Goal: Information Seeking & Learning: Learn about a topic

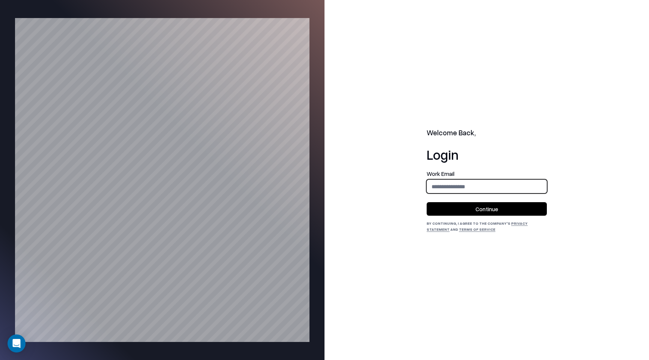
click at [458, 189] on input "email" at bounding box center [486, 186] width 119 height 14
type input "**********"
click at [465, 206] on button "Continue" at bounding box center [486, 209] width 120 height 14
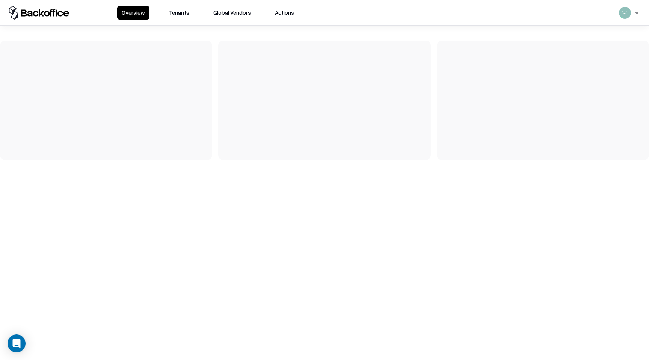
click at [181, 15] on button "Tenants" at bounding box center [178, 13] width 29 height 14
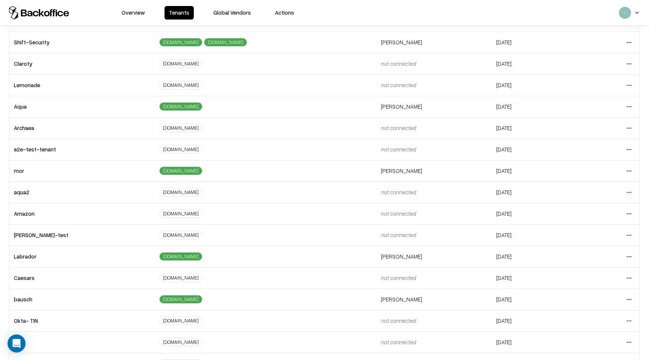
scroll to position [75, 0]
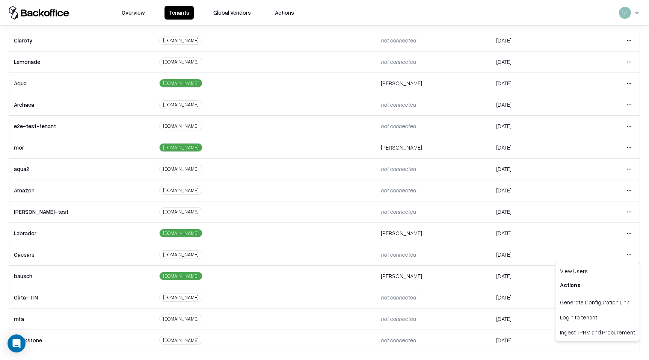
click at [628, 254] on html "Overview Tenants Global Vendors Actions Tenants Add Tenant Tenant name Domain A…" at bounding box center [324, 180] width 649 height 360
click at [567, 319] on div "Login to tenant" at bounding box center [597, 316] width 81 height 15
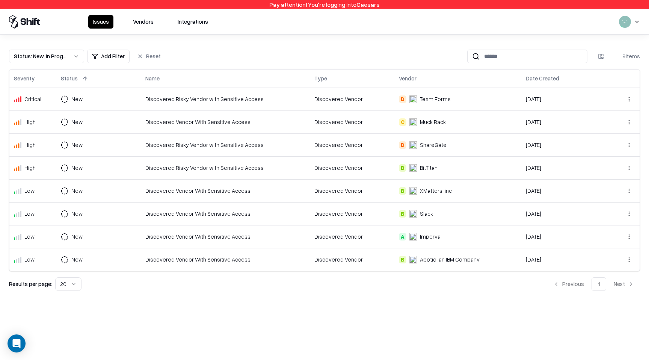
click at [215, 116] on td "Discovered Vendor With Sensitive Access" at bounding box center [225, 121] width 169 height 23
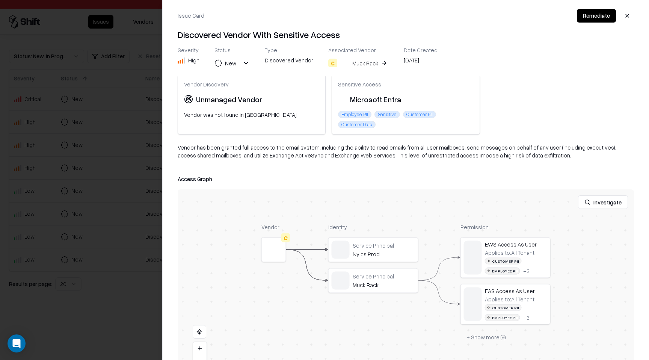
scroll to position [27, 0]
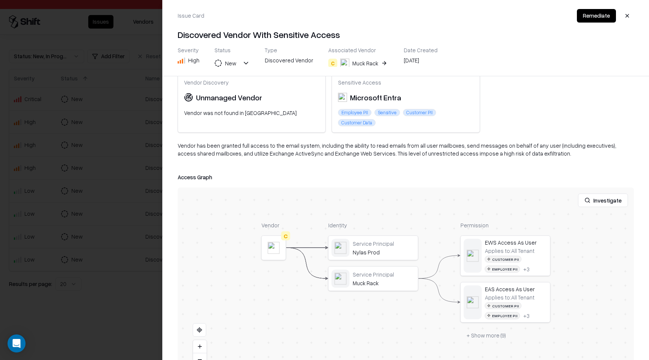
click at [474, 331] on button "+ Show more ( 9 )" at bounding box center [485, 335] width 51 height 14
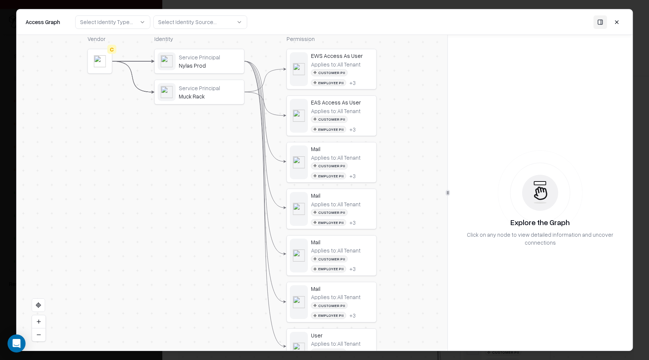
click at [619, 27] on button at bounding box center [617, 22] width 14 height 14
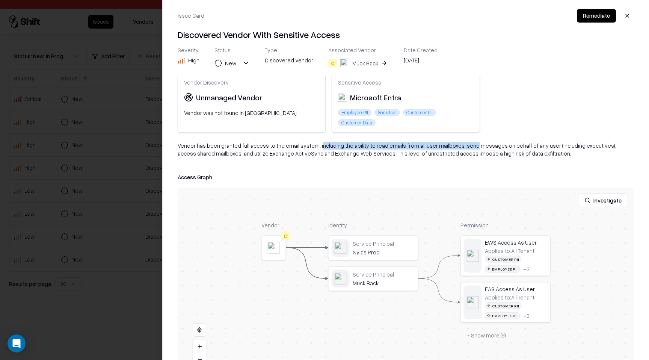
drag, startPoint x: 313, startPoint y: 144, endPoint x: 456, endPoint y: 146, distance: 142.7
click at [456, 147] on div "Vendor has been granted full access to the email system, including the ability …" at bounding box center [406, 153] width 456 height 22
click at [184, 145] on div "Vendor has been granted full access to the email system, including the ability …" at bounding box center [406, 153] width 456 height 22
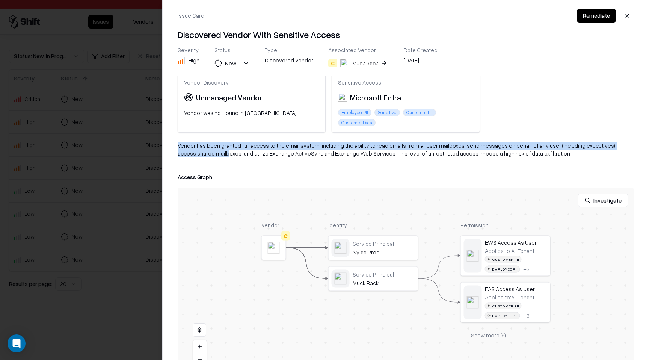
drag, startPoint x: 191, startPoint y: 149, endPoint x: 213, endPoint y: 141, distance: 23.6
click at [213, 141] on div "Highlights Vendor Discovery Unmanaged Vendor Vendor was not found in TPRM Sensi…" at bounding box center [406, 217] width 486 height 283
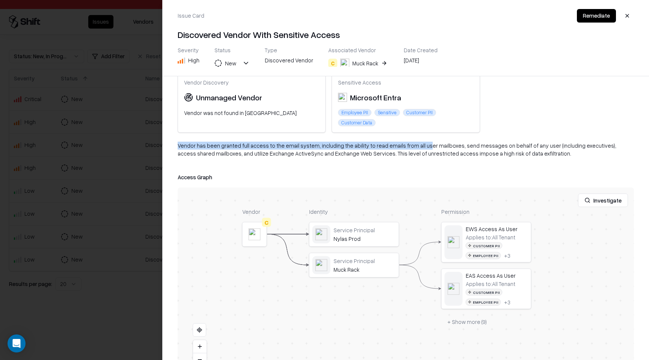
drag, startPoint x: 221, startPoint y: 140, endPoint x: 413, endPoint y: 145, distance: 192.3
click at [414, 148] on div "Highlights Vendor Discovery Unmanaged Vendor Vendor was not found in TPRM Sensi…" at bounding box center [406, 217] width 486 height 283
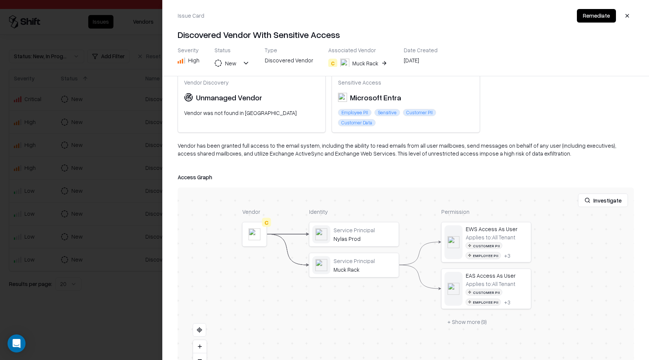
click at [410, 190] on div "Investigate" at bounding box center [406, 200] width 456 height 26
drag, startPoint x: 200, startPoint y: 143, endPoint x: 241, endPoint y: 147, distance: 41.1
click at [241, 148] on div "Vendor has been granted full access to the email system, including the ability …" at bounding box center [406, 153] width 456 height 22
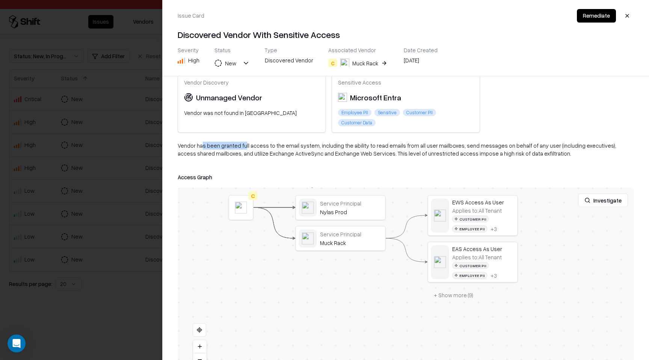
click at [439, 294] on button "+ Show more ( 9 )" at bounding box center [453, 295] width 51 height 14
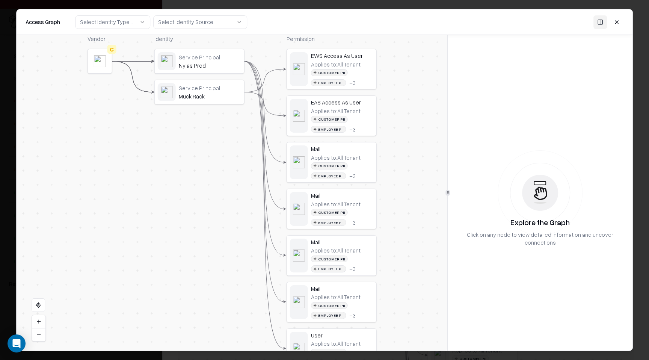
click at [615, 26] on button at bounding box center [617, 22] width 14 height 14
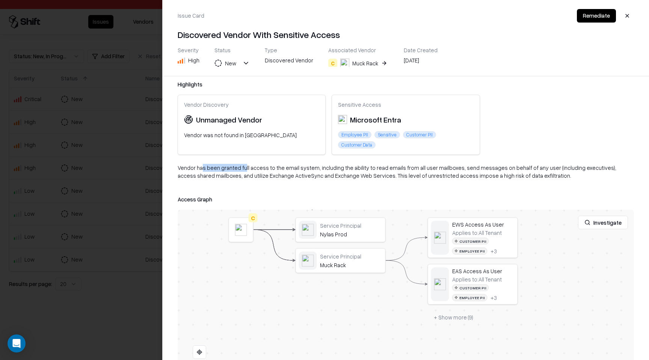
scroll to position [0, 0]
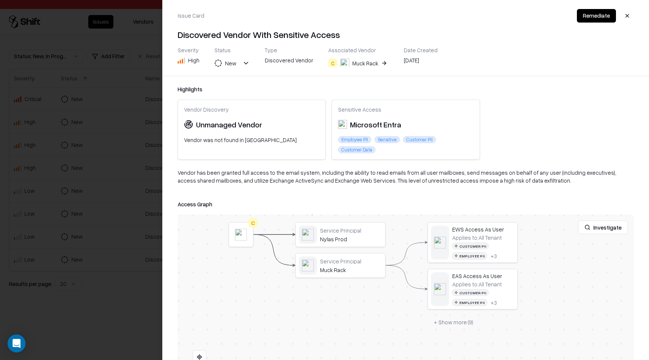
click at [487, 167] on div "Highlights Vendor Discovery Unmanaged Vendor Vendor was not found in TPRM Sensi…" at bounding box center [406, 217] width 486 height 283
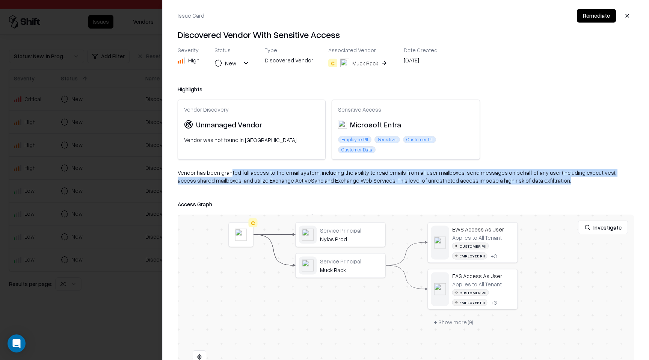
drag, startPoint x: 529, startPoint y: 177, endPoint x: 230, endPoint y: 173, distance: 298.8
click at [229, 173] on div "Vendor has been granted full access to the email system, including the ability …" at bounding box center [406, 180] width 456 height 22
click at [230, 173] on div "Vendor has been granted full access to the email system, including the ability …" at bounding box center [406, 180] width 456 height 22
